Goal: Information Seeking & Learning: Learn about a topic

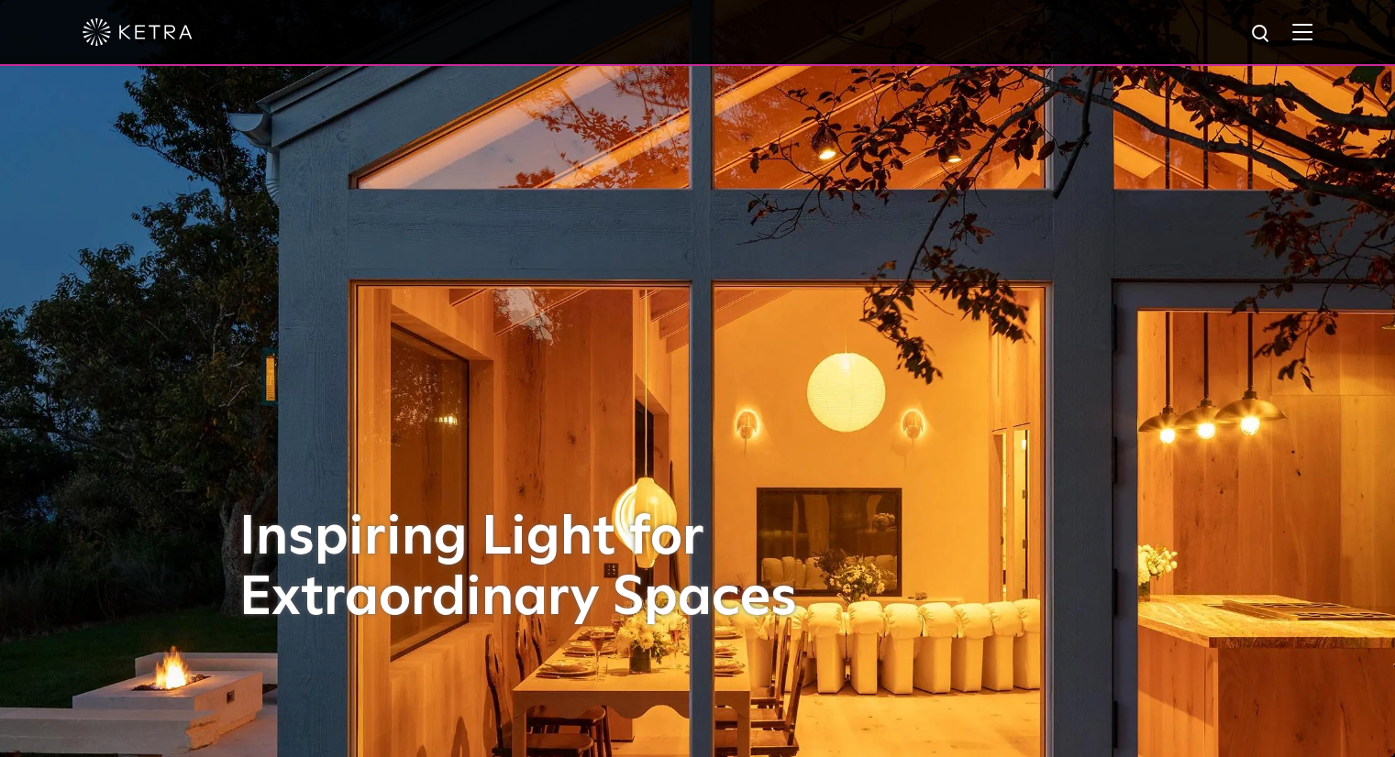
click at [428, 421] on div "Inspiring Light for Extraordinary Spaces" at bounding box center [697, 378] width 917 height 757
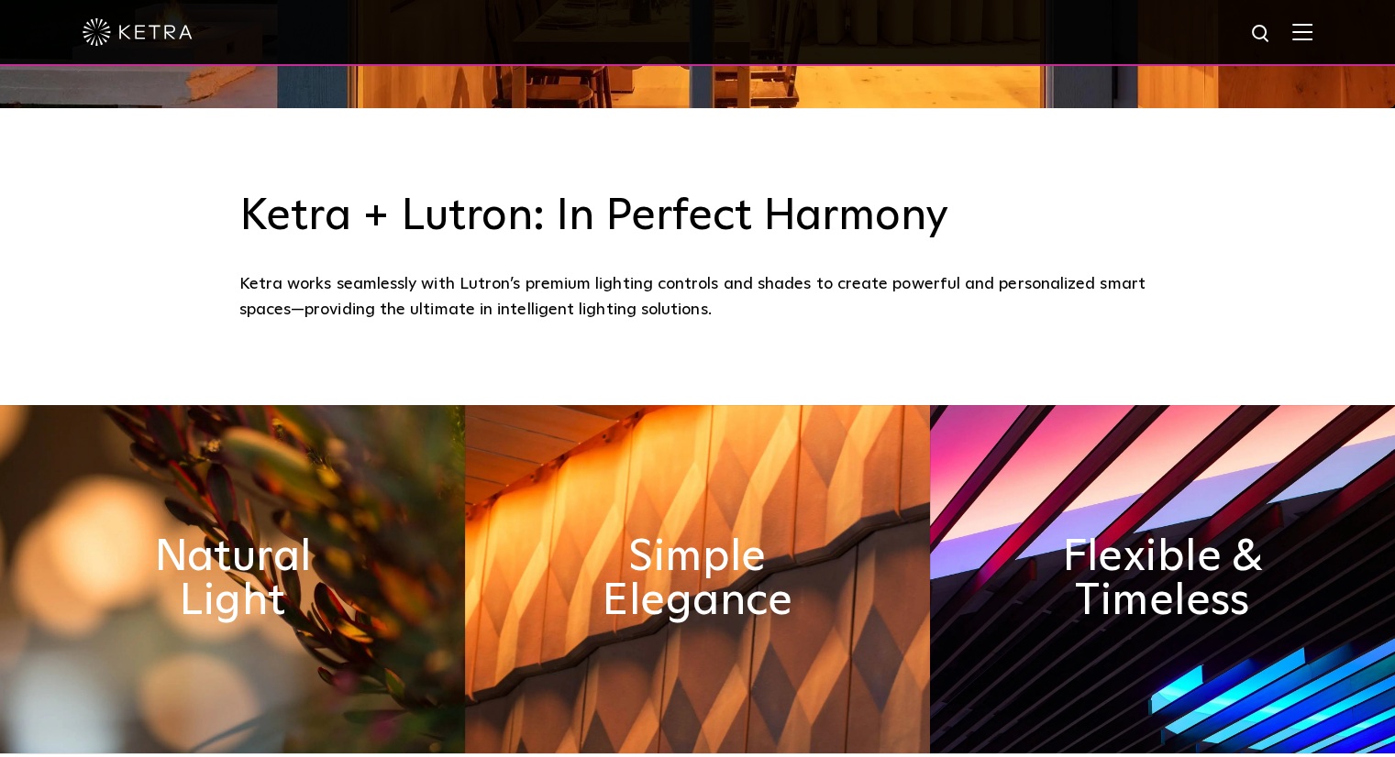
scroll to position [734, 0]
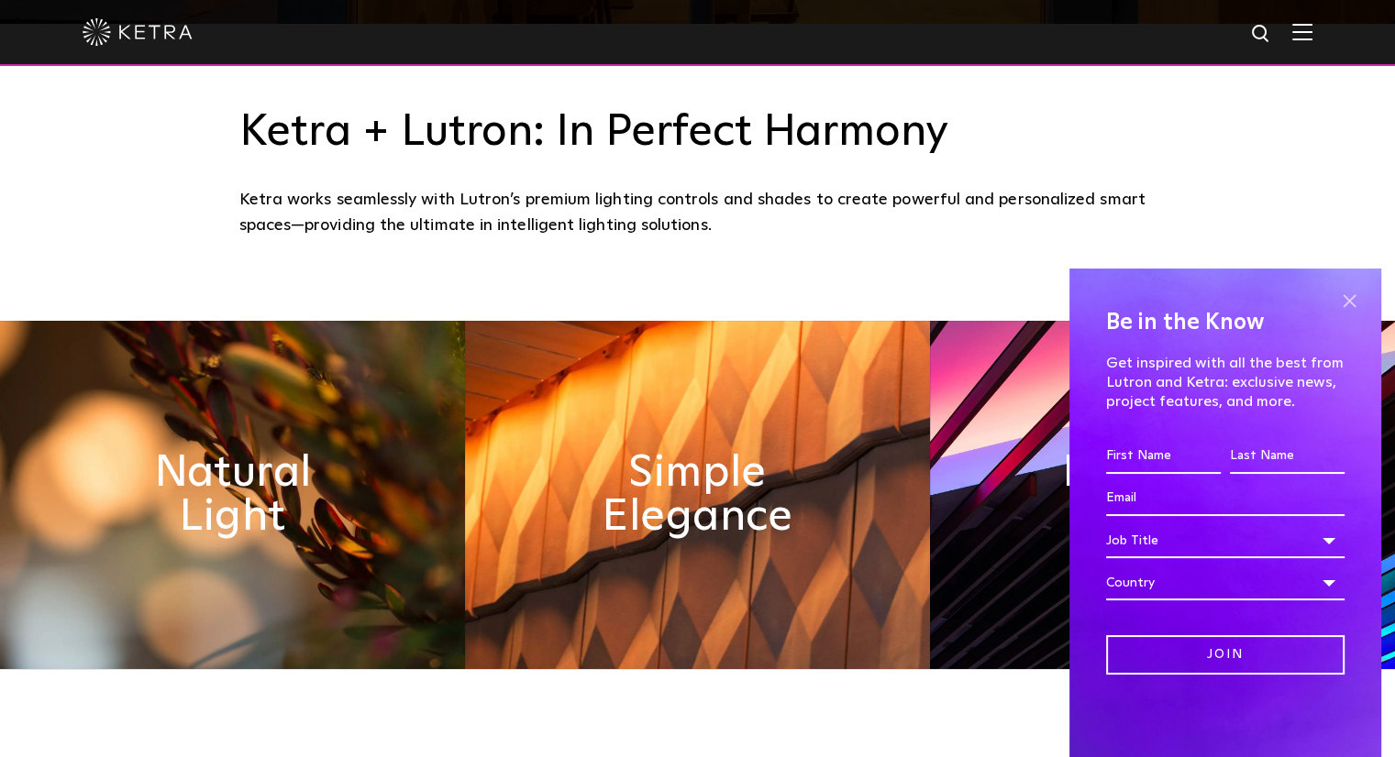
click at [1349, 302] on span at bounding box center [1349, 301] width 28 height 28
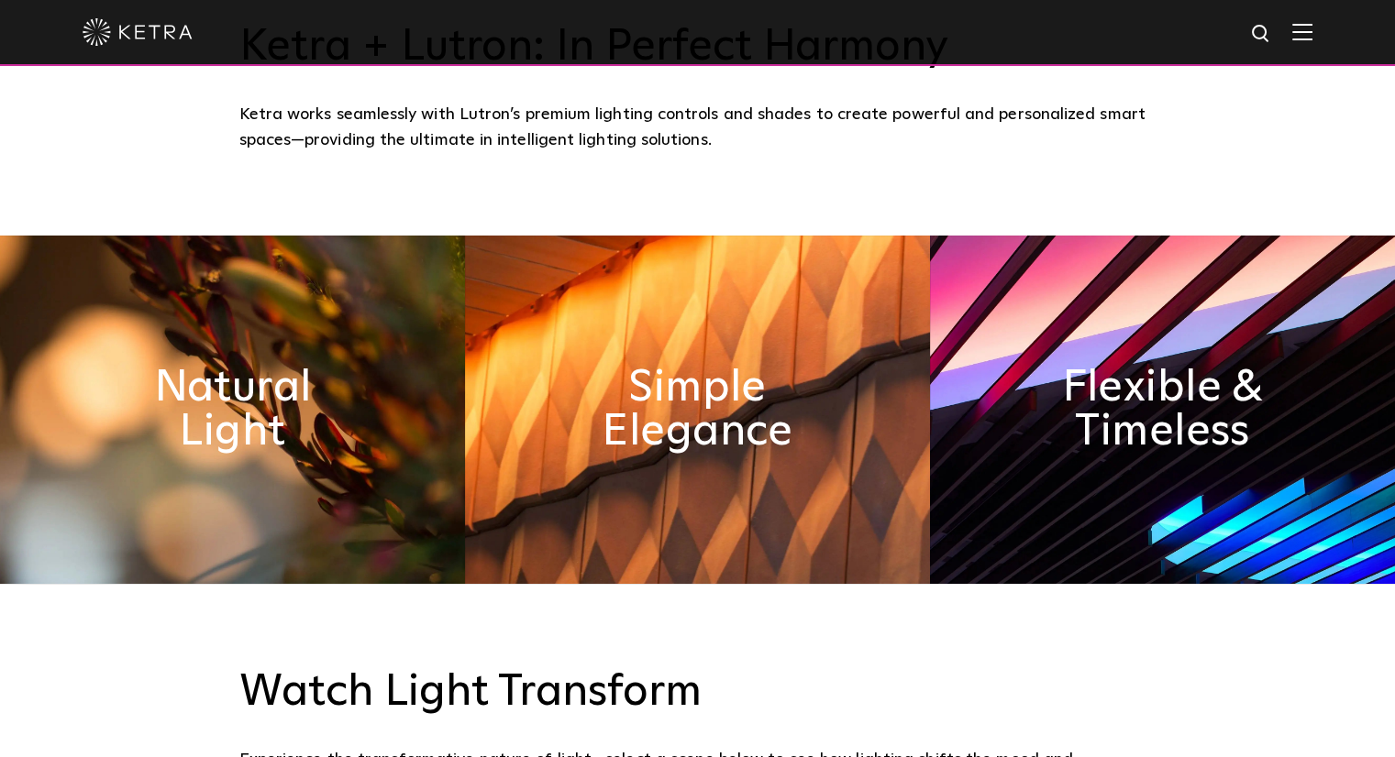
scroll to position [825, 0]
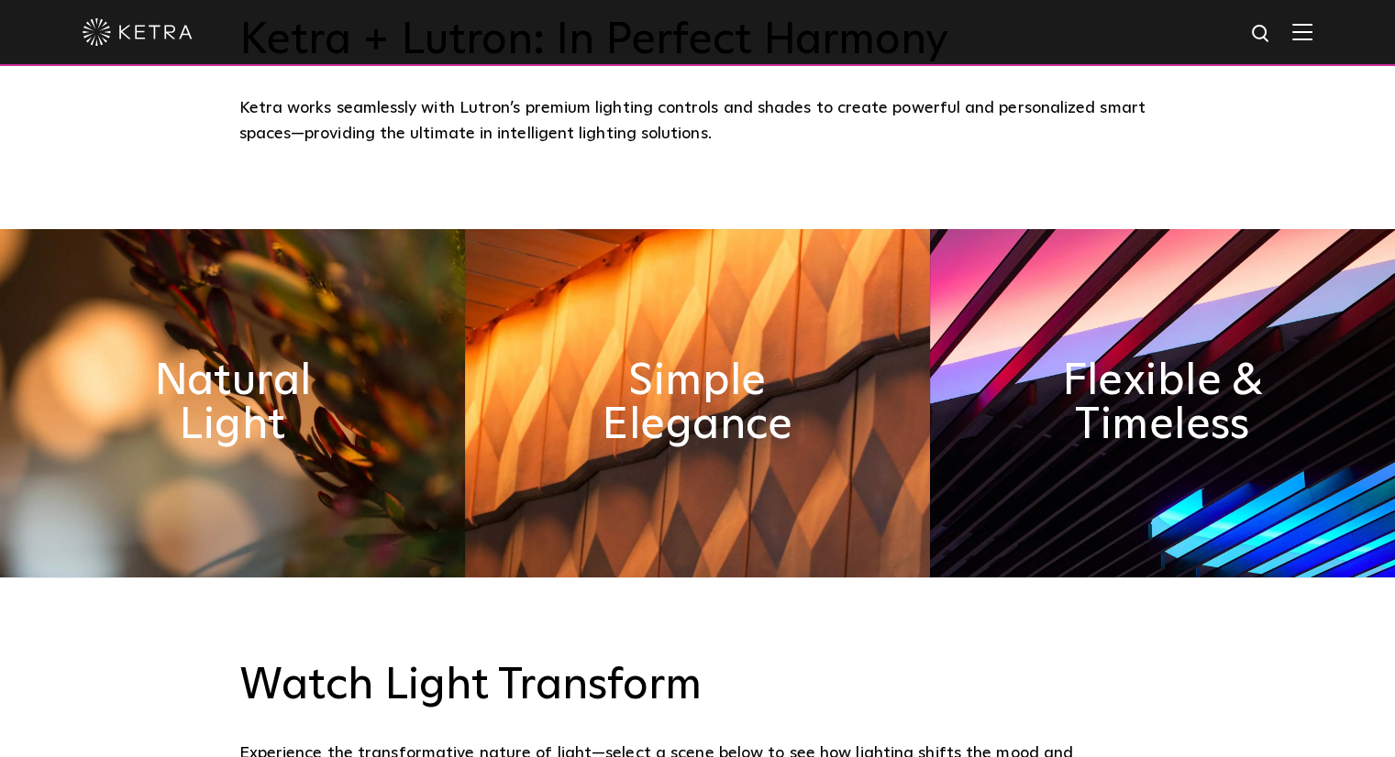
click at [353, 375] on img at bounding box center [232, 403] width 465 height 348
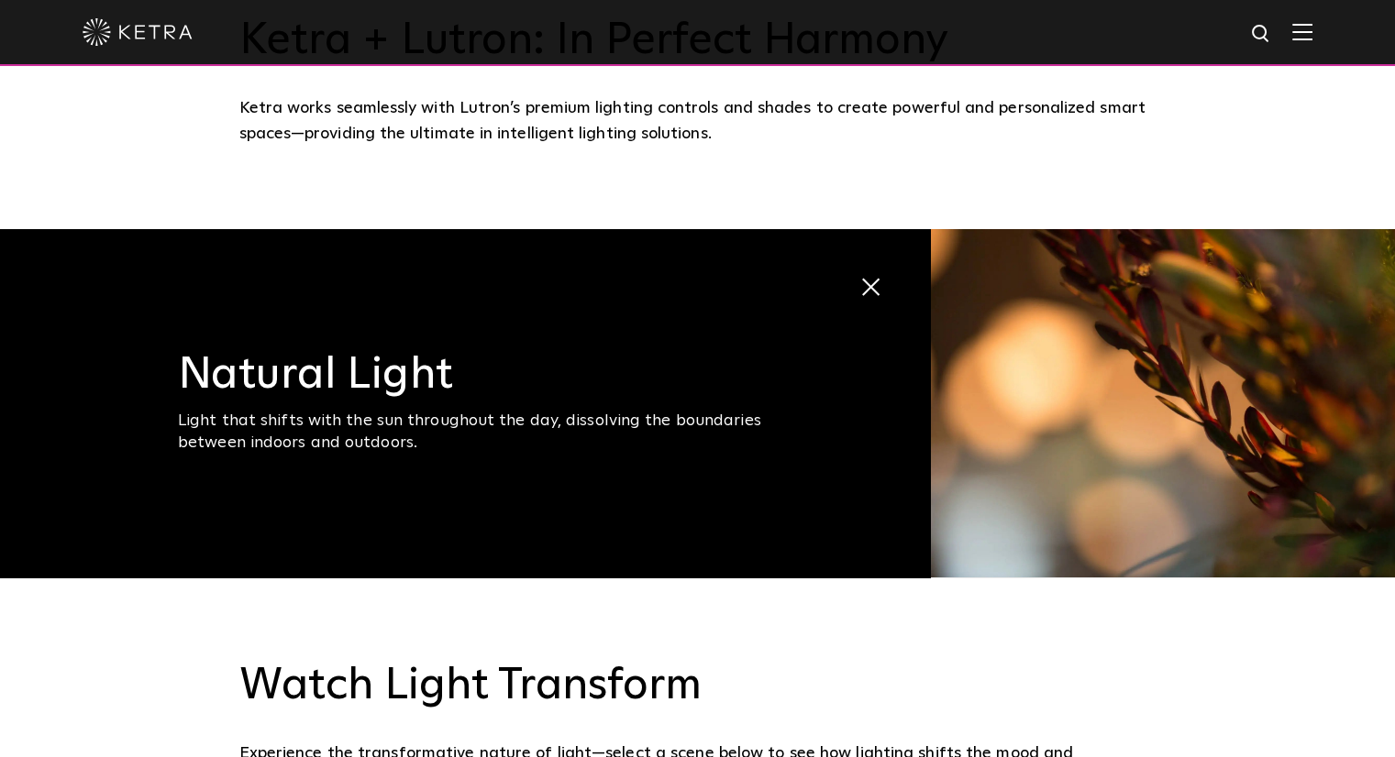
drag, startPoint x: 599, startPoint y: 437, endPoint x: 459, endPoint y: 446, distance: 140.6
click at [459, 446] on div "Light that shifts with the sun throughout the day, dissolving the boundaries be…" at bounding box center [487, 432] width 619 height 43
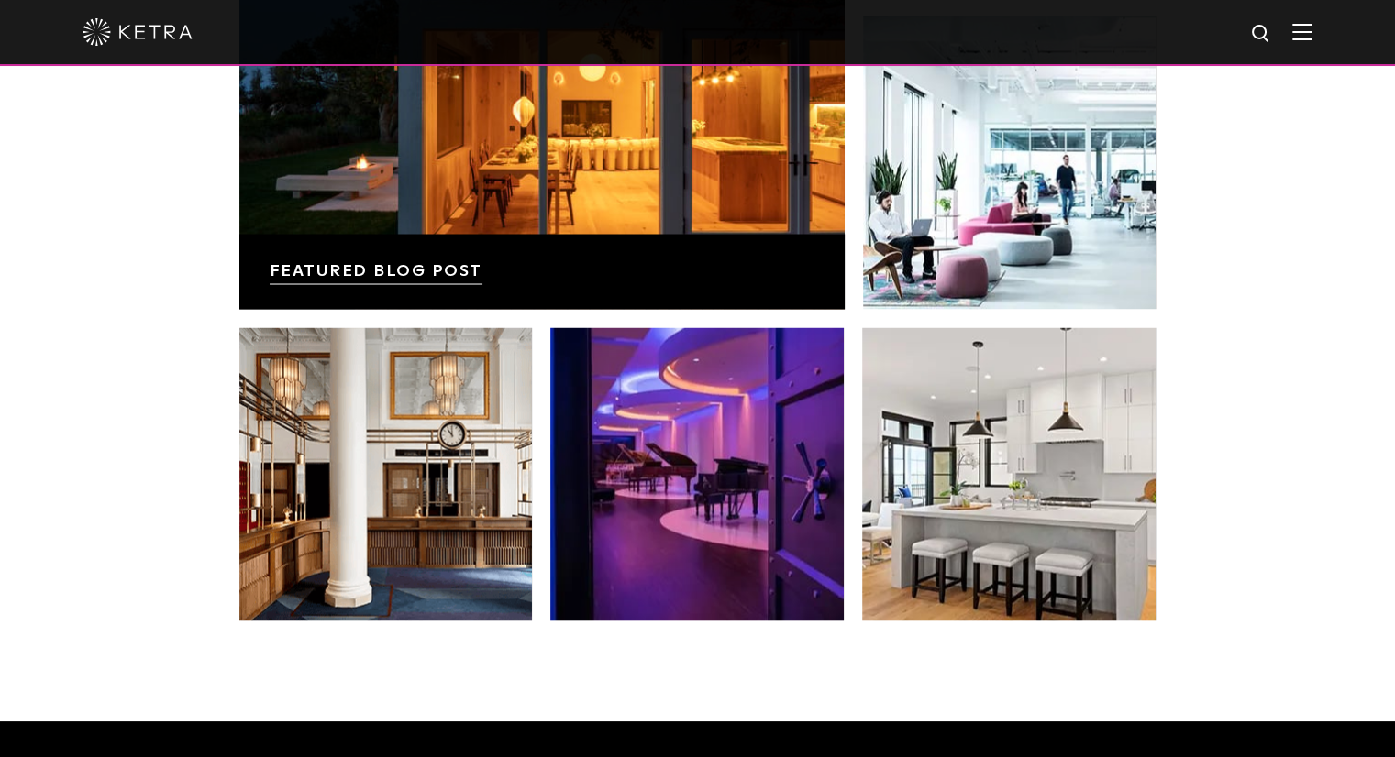
scroll to position [3854, 0]
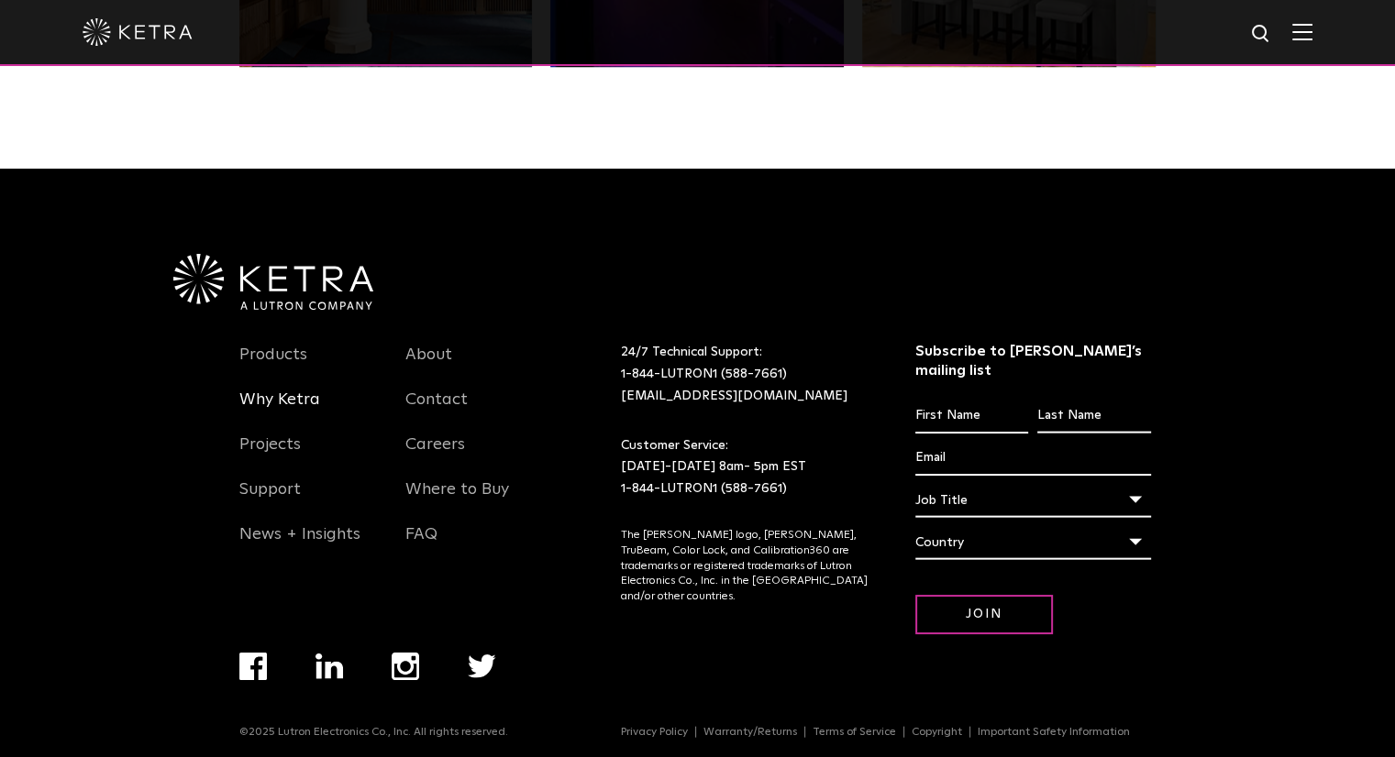
click at [286, 403] on link "Why Ketra" at bounding box center [279, 411] width 81 height 42
